Goal: Information Seeking & Learning: Learn about a topic

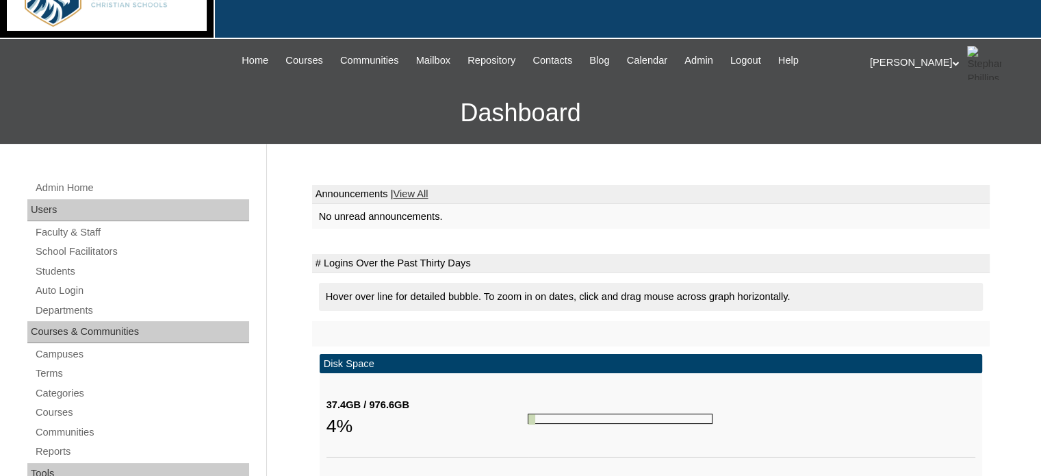
scroll to position [57, 0]
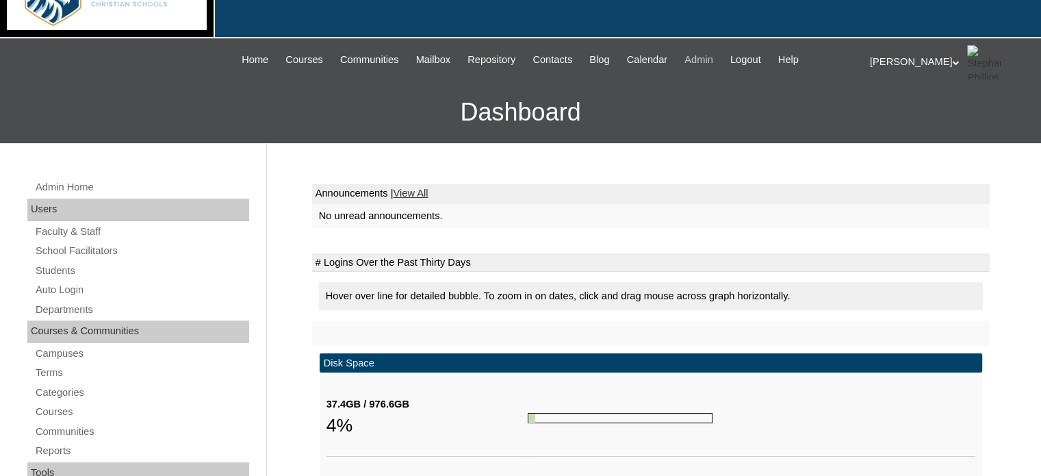
click at [713, 64] on span "Admin" at bounding box center [698, 60] width 29 height 16
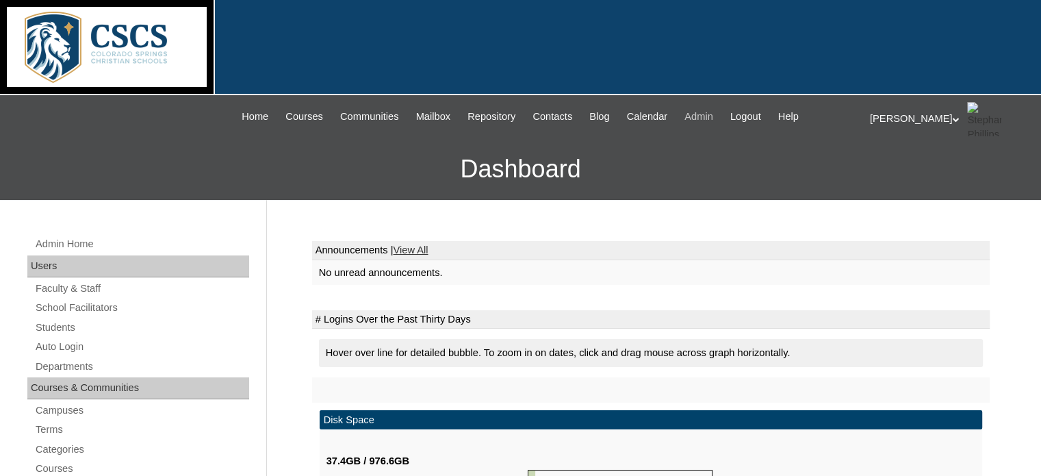
click at [707, 115] on span "Admin" at bounding box center [698, 117] width 29 height 16
click at [47, 321] on link "Students" at bounding box center [141, 327] width 215 height 17
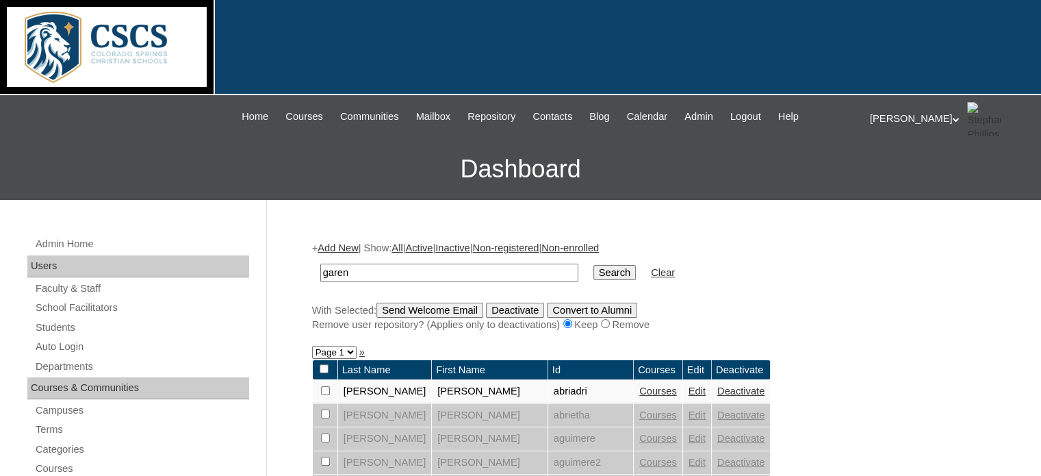
type input "garen"
click at [593, 265] on input "Search" at bounding box center [614, 272] width 42 height 15
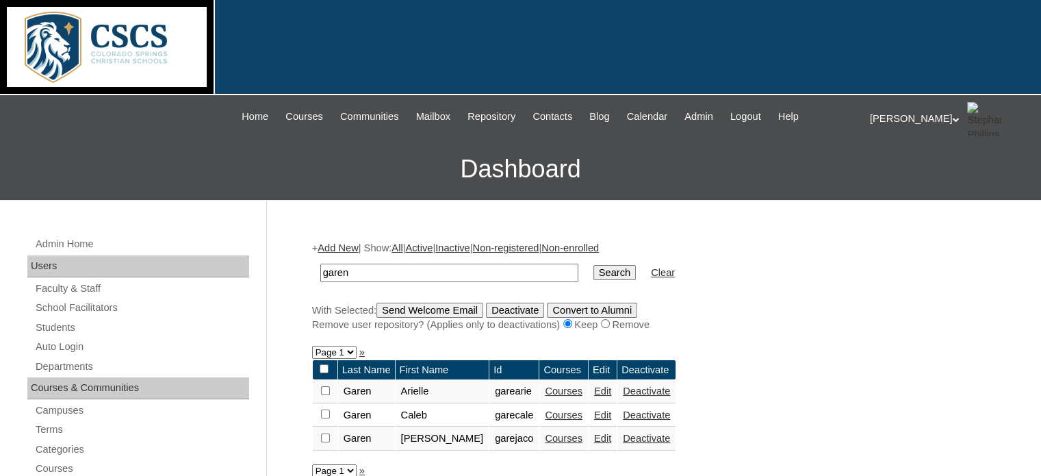
click at [545, 437] on link "Courses" at bounding box center [564, 438] width 38 height 11
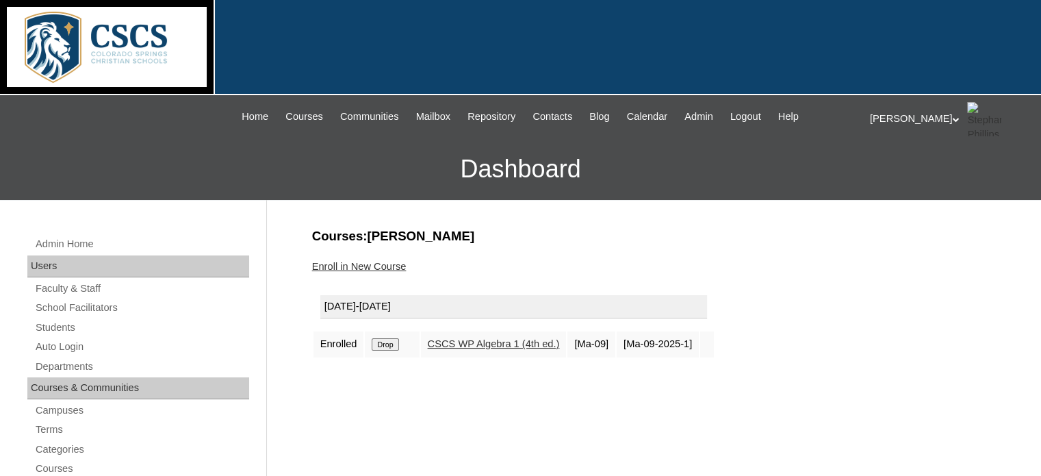
click at [496, 344] on link "CSCS WP Algebra 1 (4th ed.)" at bounding box center [494, 343] width 132 height 11
click at [461, 345] on link "CSCS WP Algebra 1 (4th ed.)" at bounding box center [494, 343] width 132 height 11
click at [346, 54] on div at bounding box center [520, 47] width 1041 height 95
